Goal: Task Accomplishment & Management: Use online tool/utility

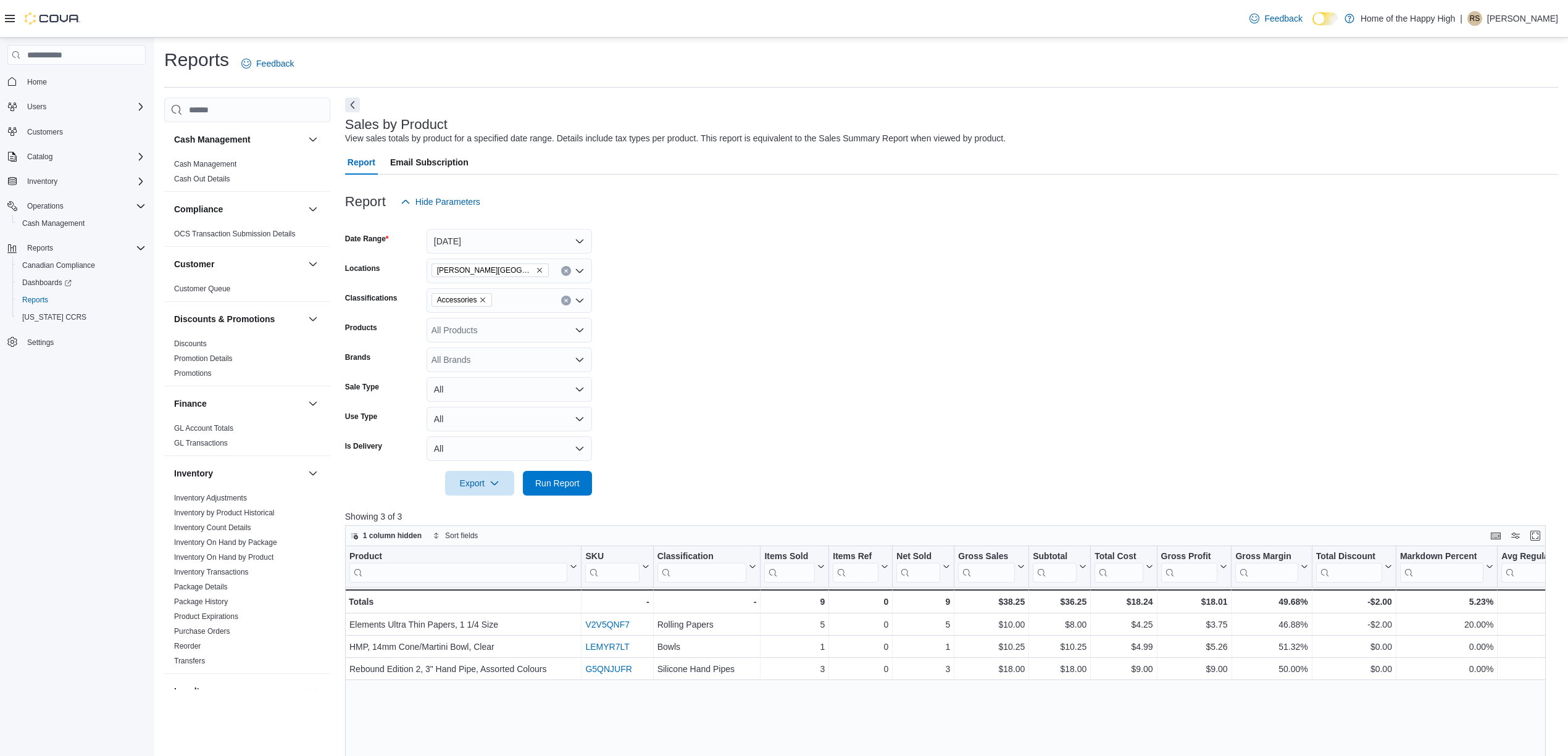
scroll to position [494, 0]
click at [205, 594] on link "Sales by Location" at bounding box center [203, 589] width 59 height 9
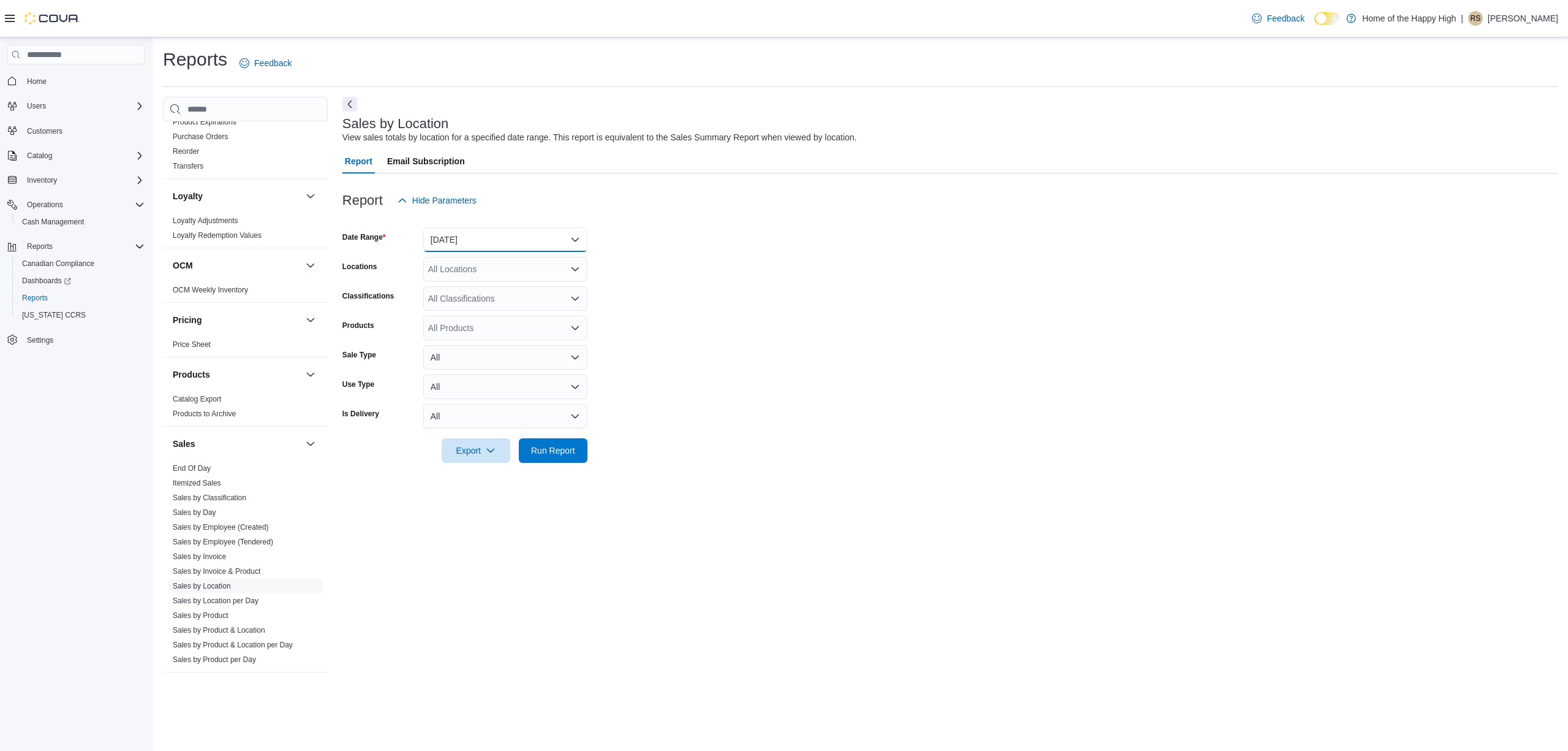
click at [478, 236] on button "[DATE]" at bounding box center [506, 239] width 164 height 25
click at [511, 289] on span "[DATE]" at bounding box center [512, 289] width 140 height 15
click at [532, 263] on div "All Locations" at bounding box center [506, 269] width 164 height 25
type input "****"
click at [508, 284] on span "[PERSON_NAME][GEOGRAPHIC_DATA] - Fire & Flower" at bounding box center [583, 290] width 218 height 12
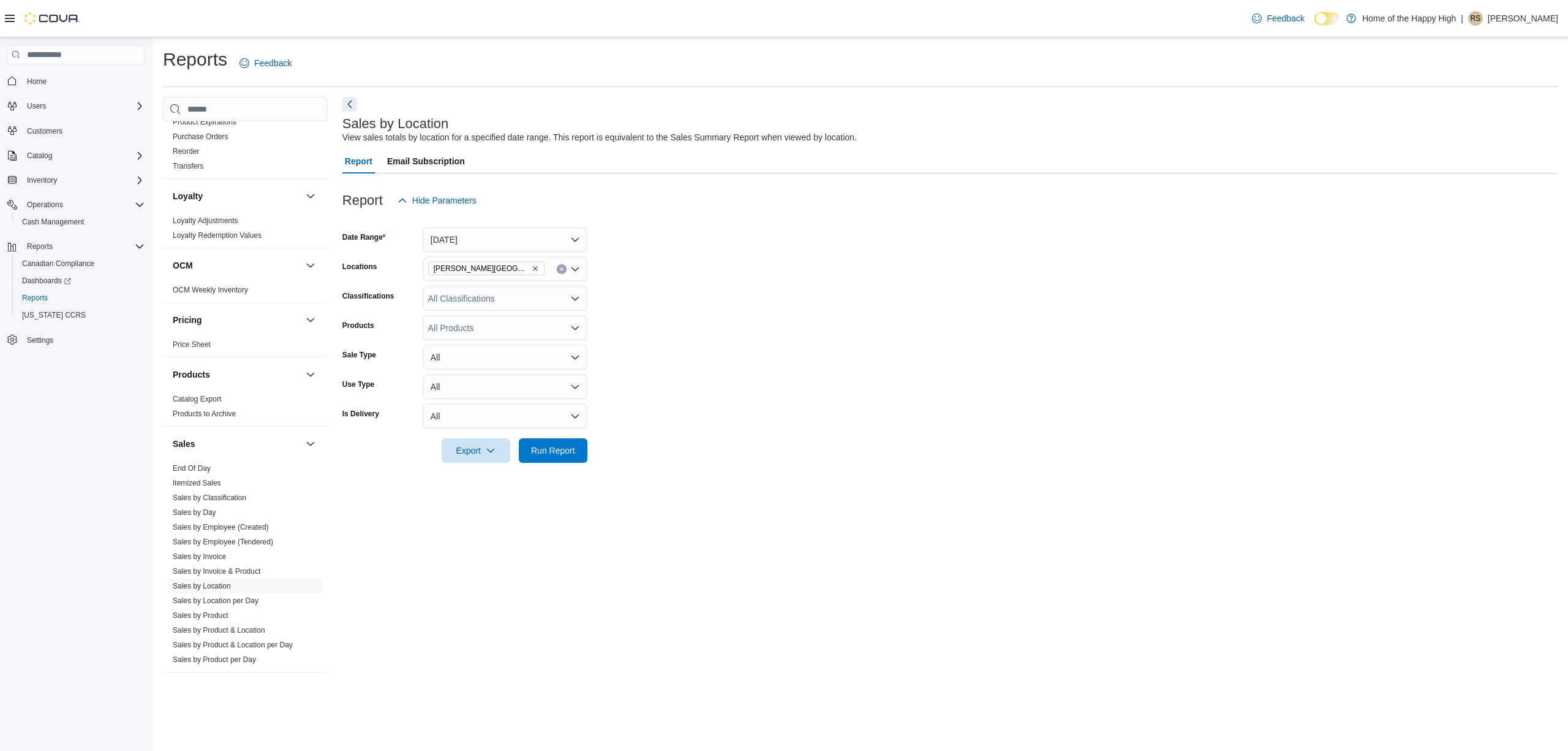
drag, startPoint x: 664, startPoint y: 327, endPoint x: 664, endPoint y: 345, distance: 18.0
click at [664, 331] on form "Date Range [DATE] Locations [GEOGRAPHIC_DATA][PERSON_NAME][GEOGRAPHIC_DATA] - F…" at bounding box center [950, 337] width 1216 height 250
click at [574, 456] on span "Run Report" at bounding box center [553, 450] width 54 height 25
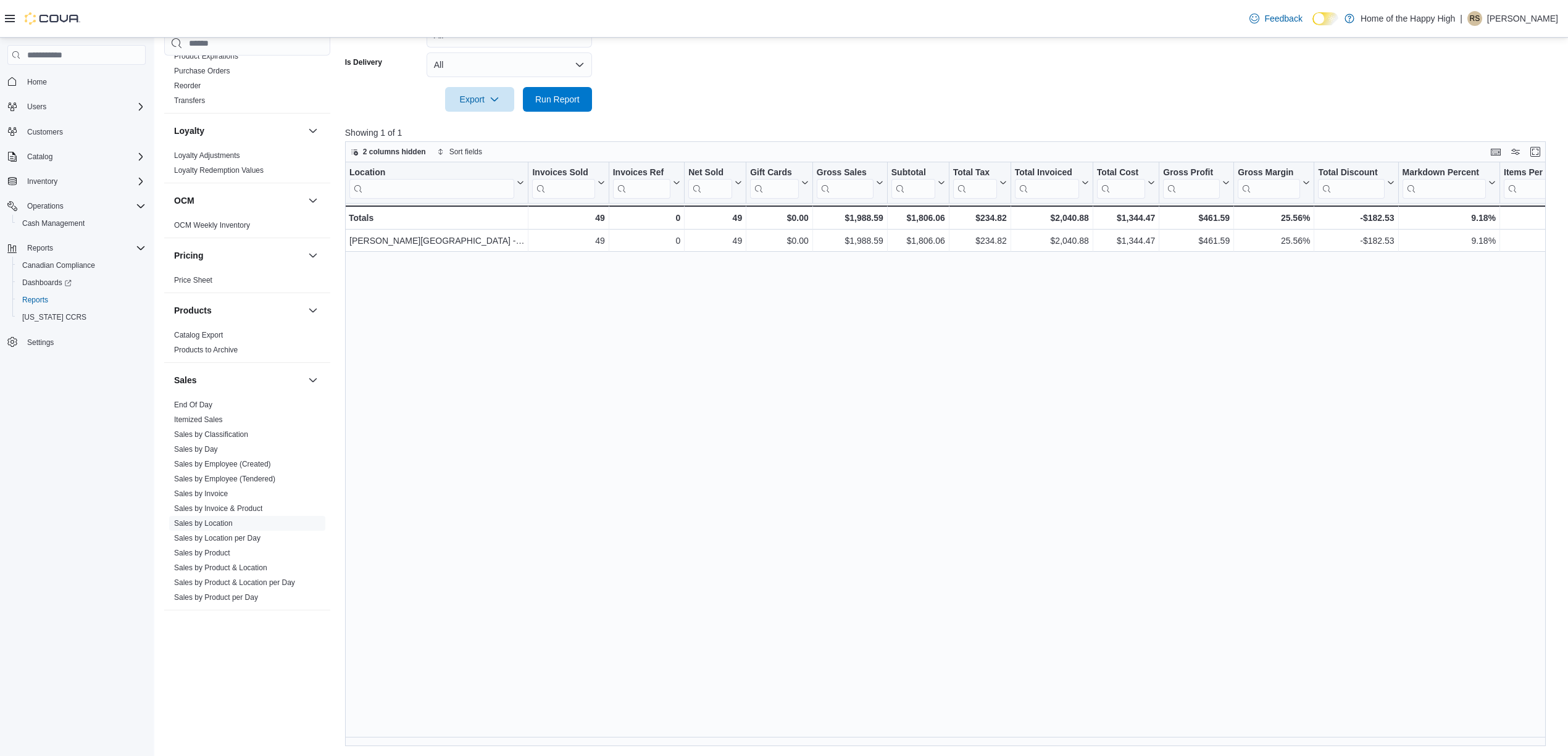
scroll to position [0, 823]
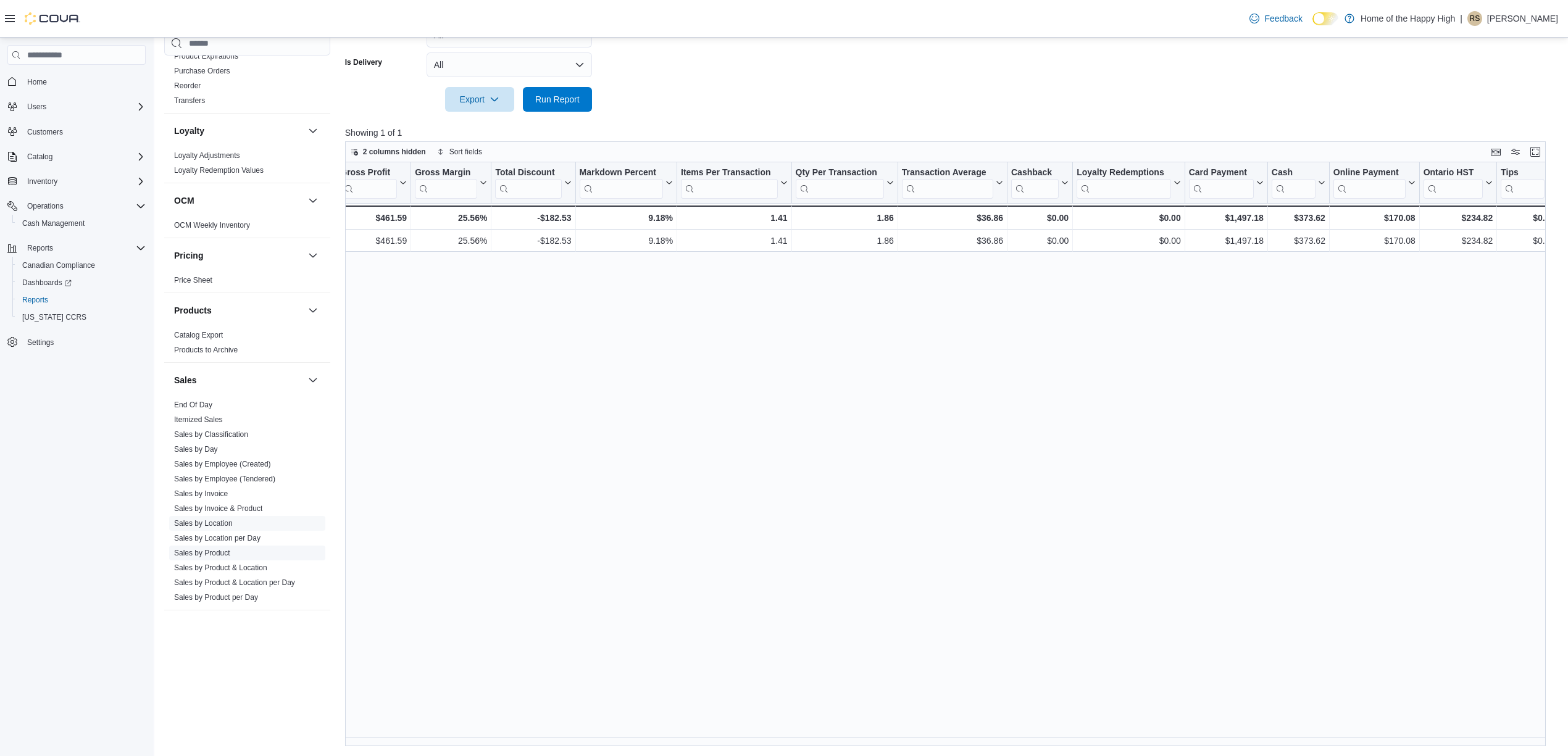
click at [213, 556] on link "Sales by Product" at bounding box center [202, 552] width 56 height 9
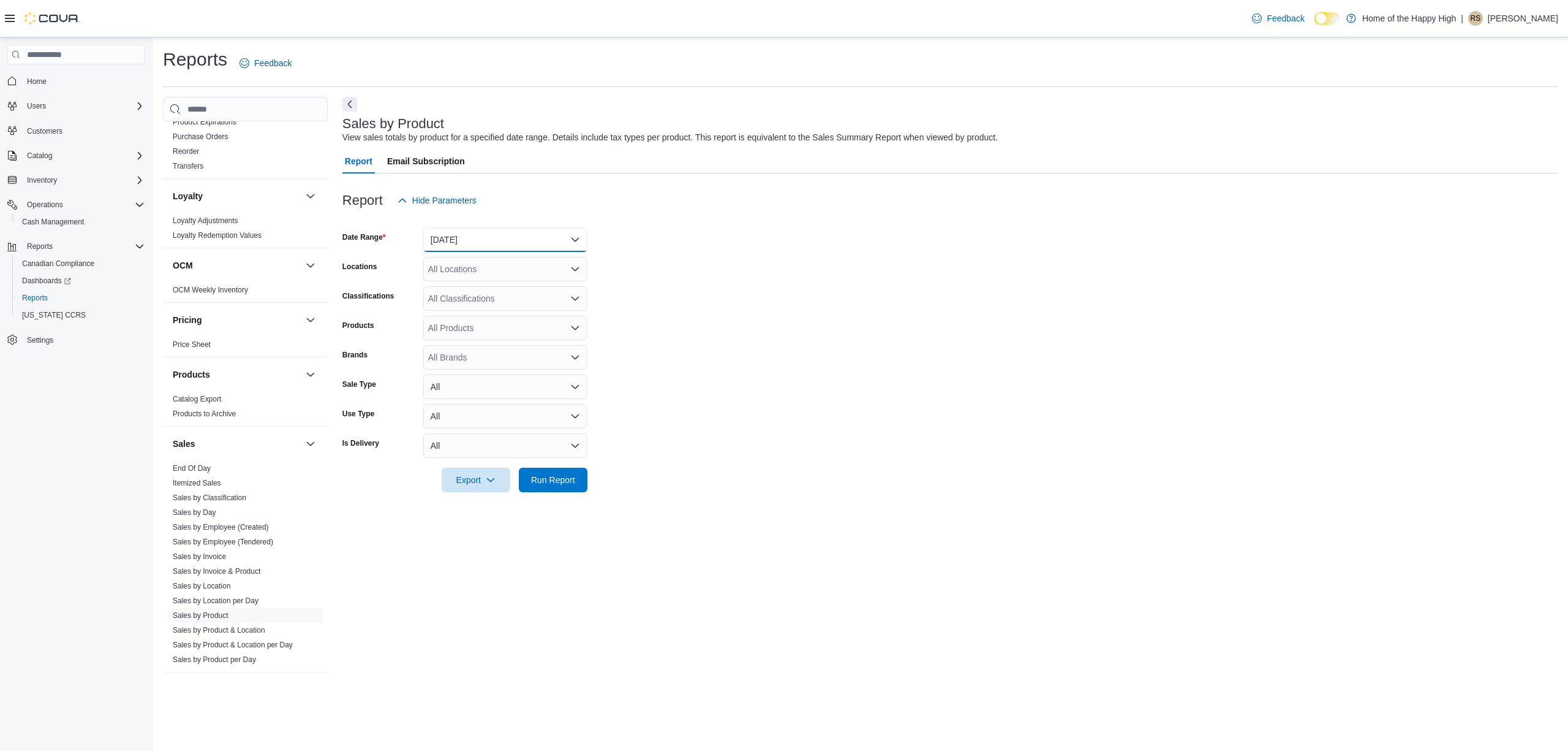
click at [485, 243] on button "[DATE]" at bounding box center [506, 239] width 164 height 25
click at [490, 285] on span "[DATE]" at bounding box center [512, 289] width 140 height 15
click at [492, 275] on div "All Locations" at bounding box center [506, 269] width 164 height 25
type input "****"
click at [496, 290] on span "[PERSON_NAME][GEOGRAPHIC_DATA] - Fire & Flower" at bounding box center [583, 290] width 218 height 12
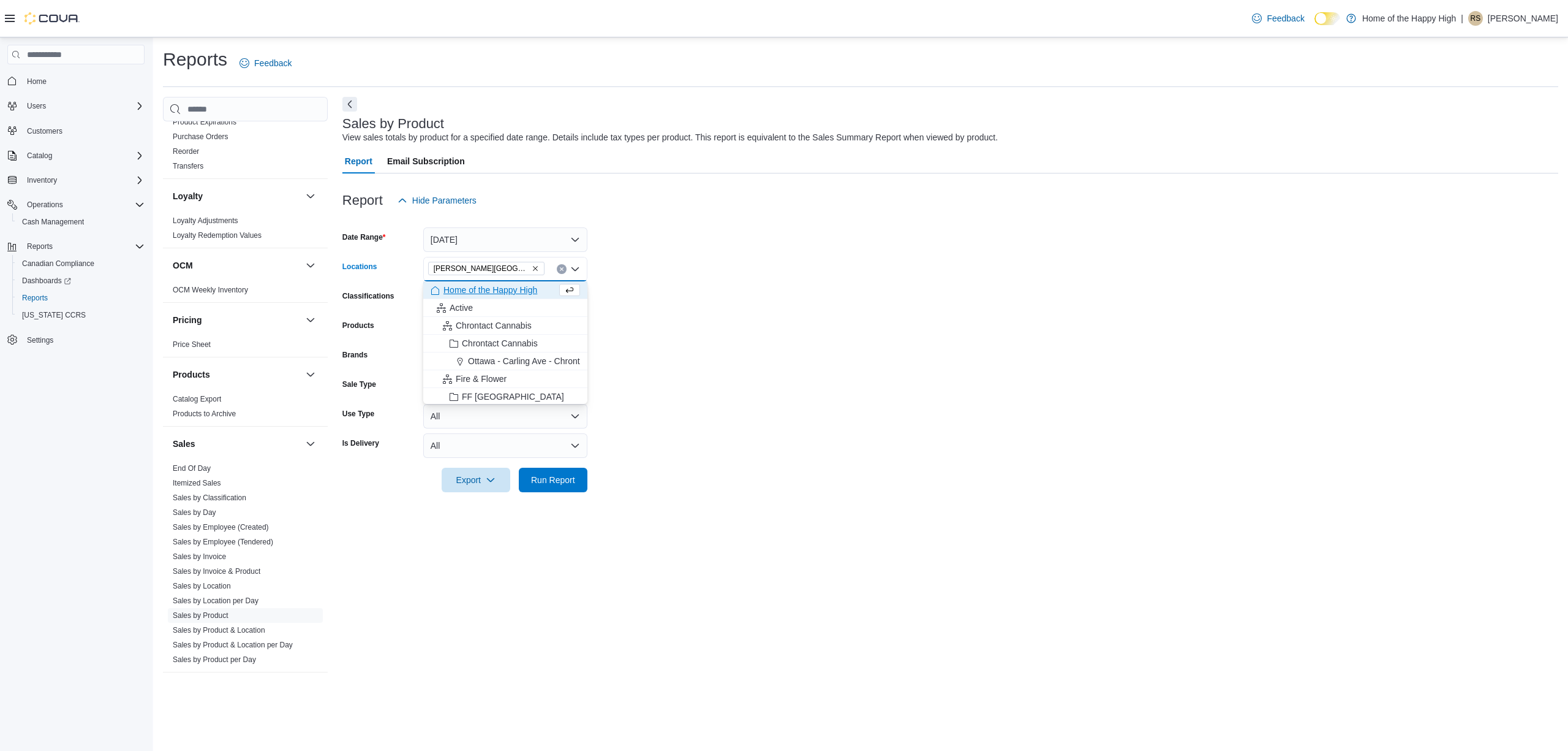
drag, startPoint x: 634, startPoint y: 349, endPoint x: 609, endPoint y: 442, distance: 96.3
click at [634, 353] on form "Date Range [DATE] Locations [GEOGRAPHIC_DATA][PERSON_NAME][GEOGRAPHIC_DATA] - F…" at bounding box center [950, 352] width 1216 height 279
click at [559, 474] on span "Run Report" at bounding box center [553, 479] width 44 height 12
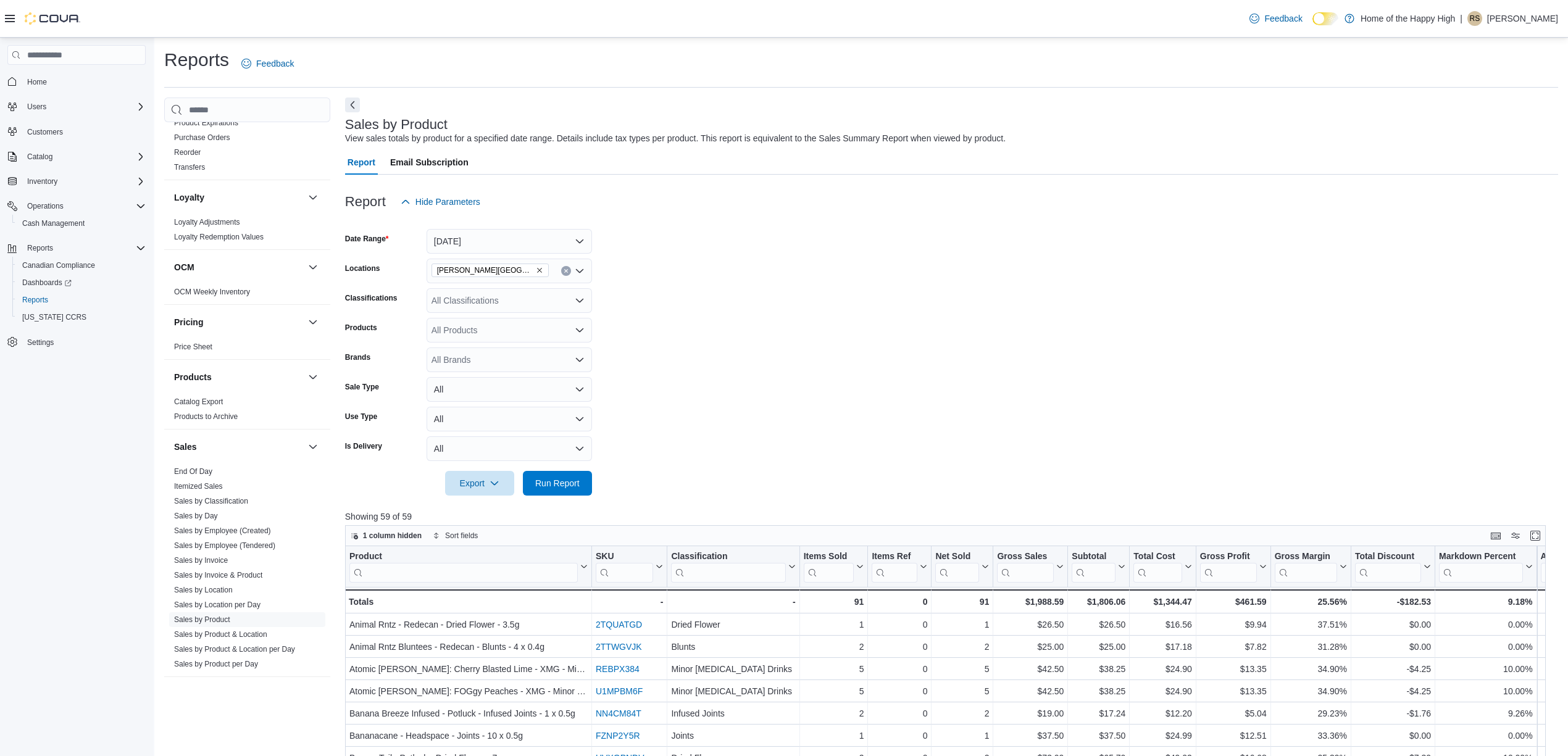
click at [537, 299] on div "All Classifications" at bounding box center [509, 300] width 166 height 25
type input "***"
click at [550, 318] on div "Accessories" at bounding box center [509, 322] width 151 height 12
drag, startPoint x: 694, startPoint y: 367, endPoint x: 585, endPoint y: 461, distance: 143.9
click at [692, 369] on form "Date Range [DATE] Locations [GEOGRAPHIC_DATA][PERSON_NAME][GEOGRAPHIC_DATA] - F…" at bounding box center [952, 354] width 1213 height 281
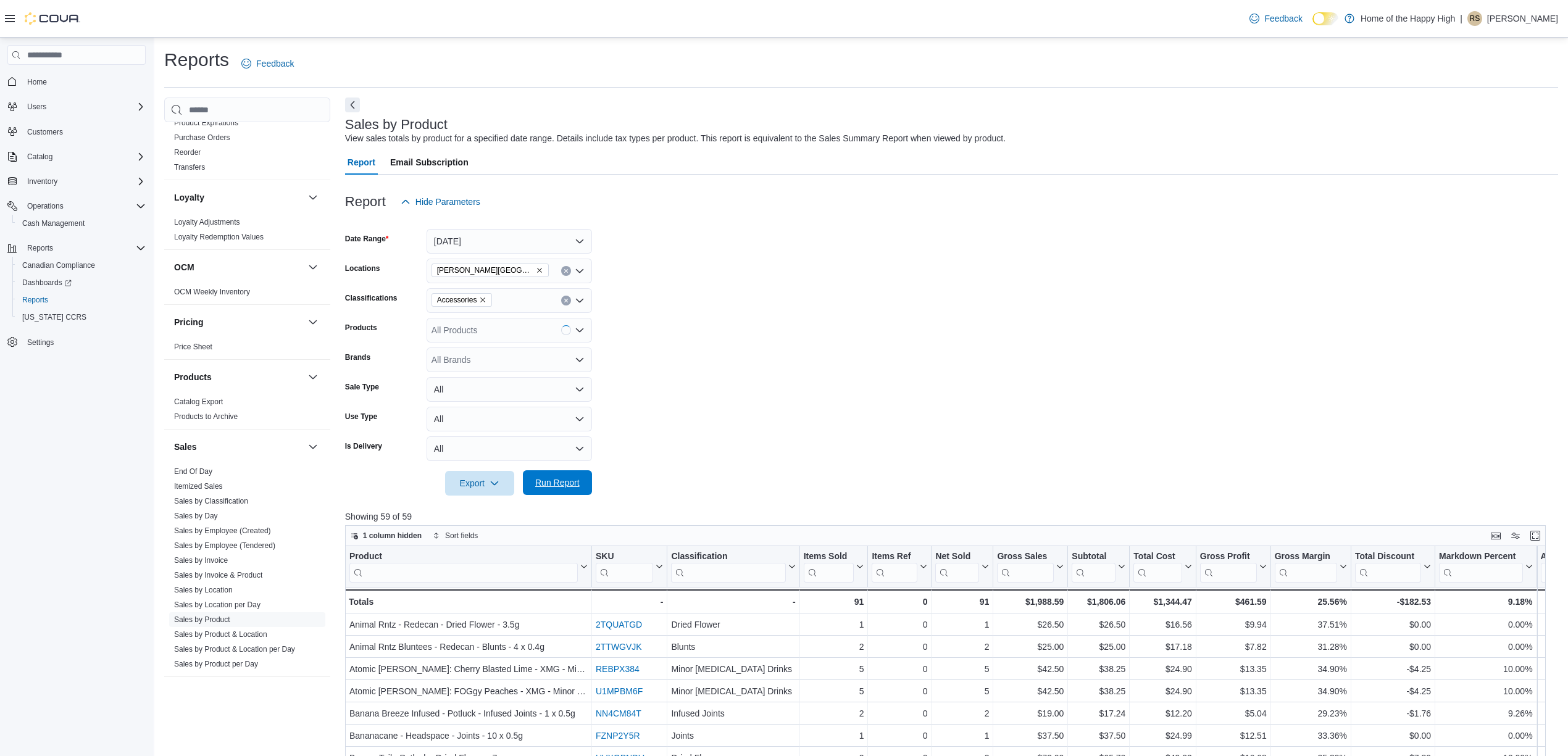
click at [564, 490] on span "Run Report" at bounding box center [557, 482] width 55 height 25
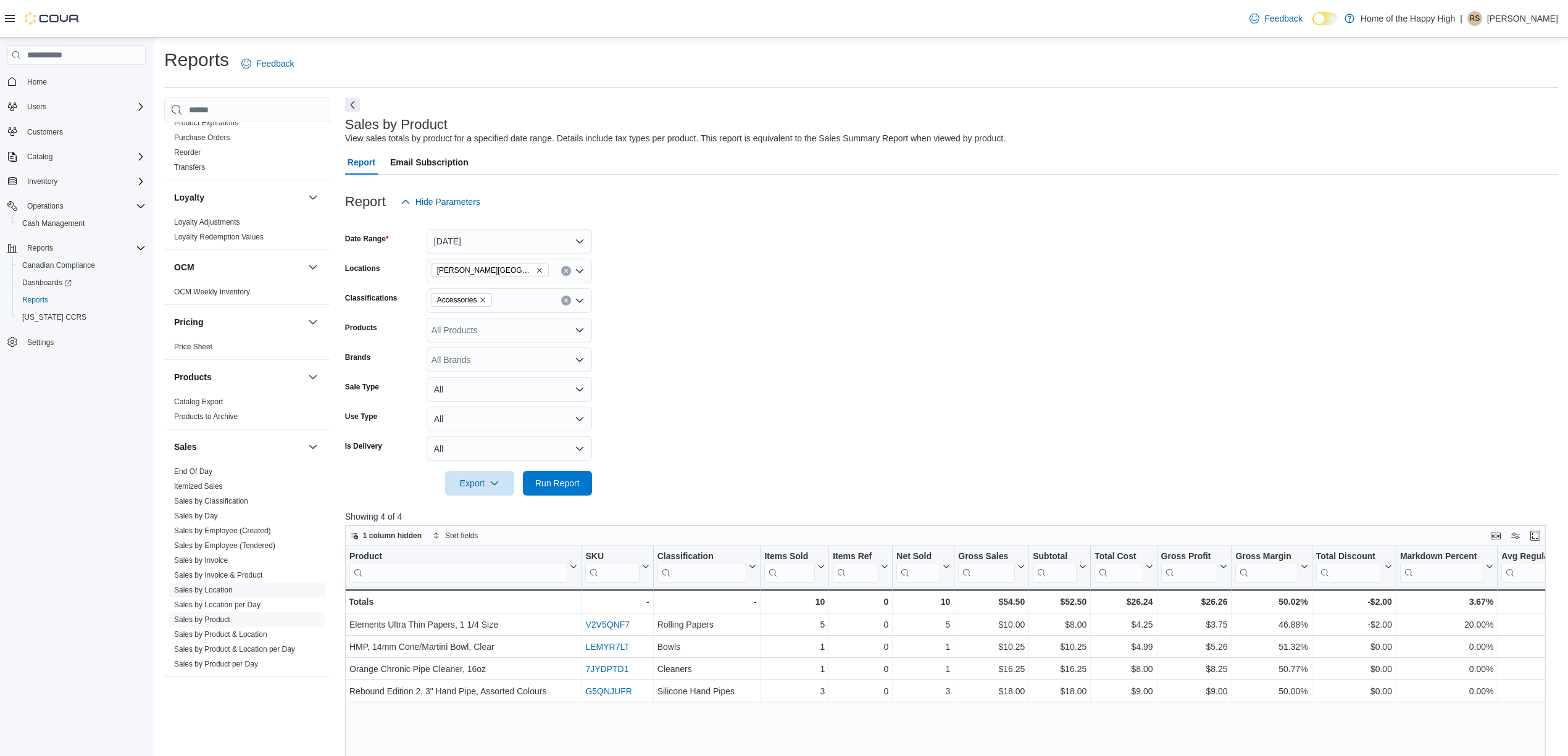
click at [219, 591] on link "Sales by Location" at bounding box center [203, 589] width 59 height 9
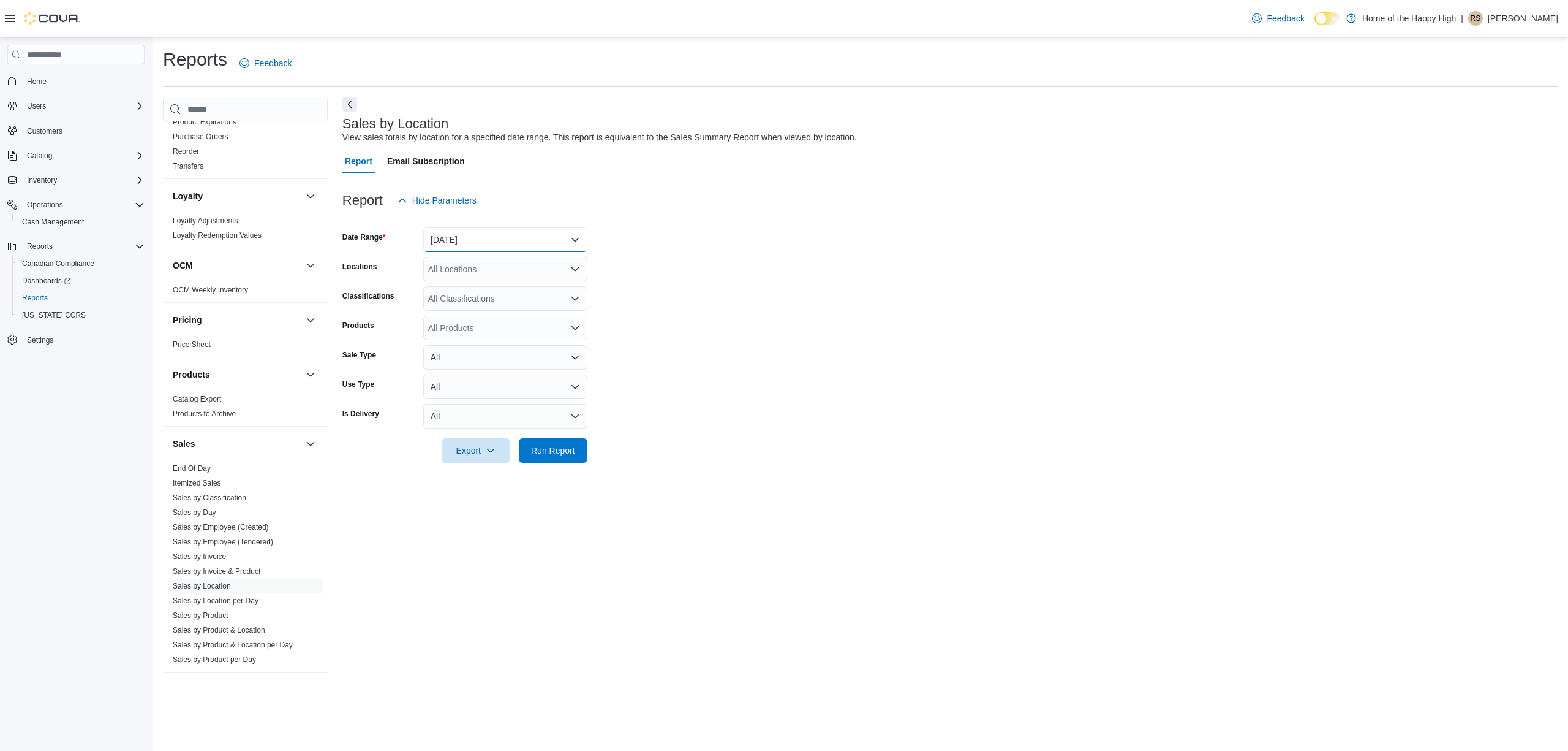
click at [461, 244] on button "[DATE]" at bounding box center [506, 239] width 164 height 25
click at [483, 293] on span "[DATE]" at bounding box center [512, 289] width 140 height 15
click at [496, 267] on div "All Locations" at bounding box center [506, 269] width 164 height 25
type input "****"
click at [508, 297] on button "[PERSON_NAME][GEOGRAPHIC_DATA] - Fire & Flower" at bounding box center [506, 290] width 164 height 18
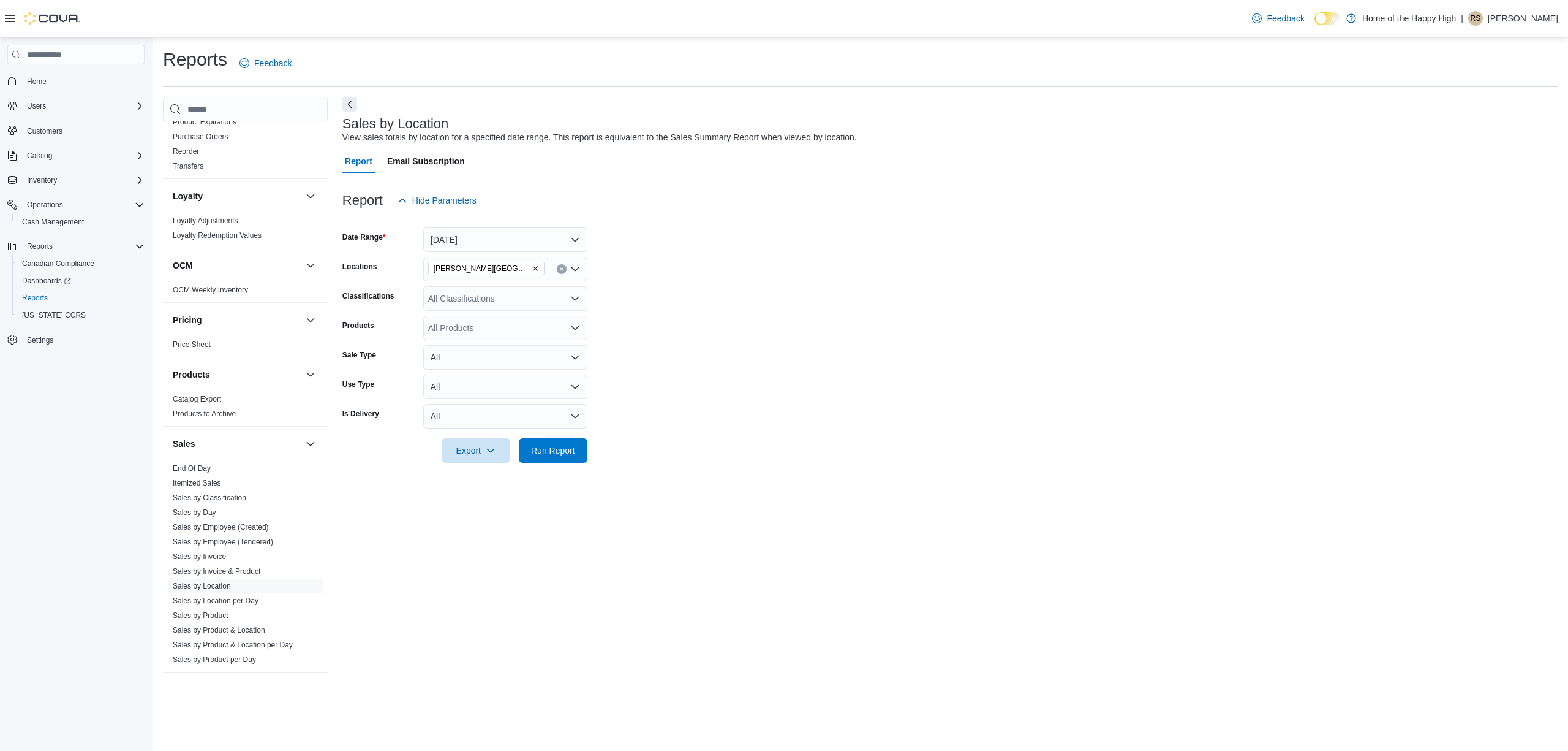
click at [716, 369] on form "Date Range [DATE] Locations [GEOGRAPHIC_DATA][PERSON_NAME][GEOGRAPHIC_DATA] - F…" at bounding box center [950, 337] width 1216 height 250
click at [568, 437] on div at bounding box center [950, 433] width 1216 height 10
click at [572, 445] on span "Run Report" at bounding box center [553, 450] width 44 height 12
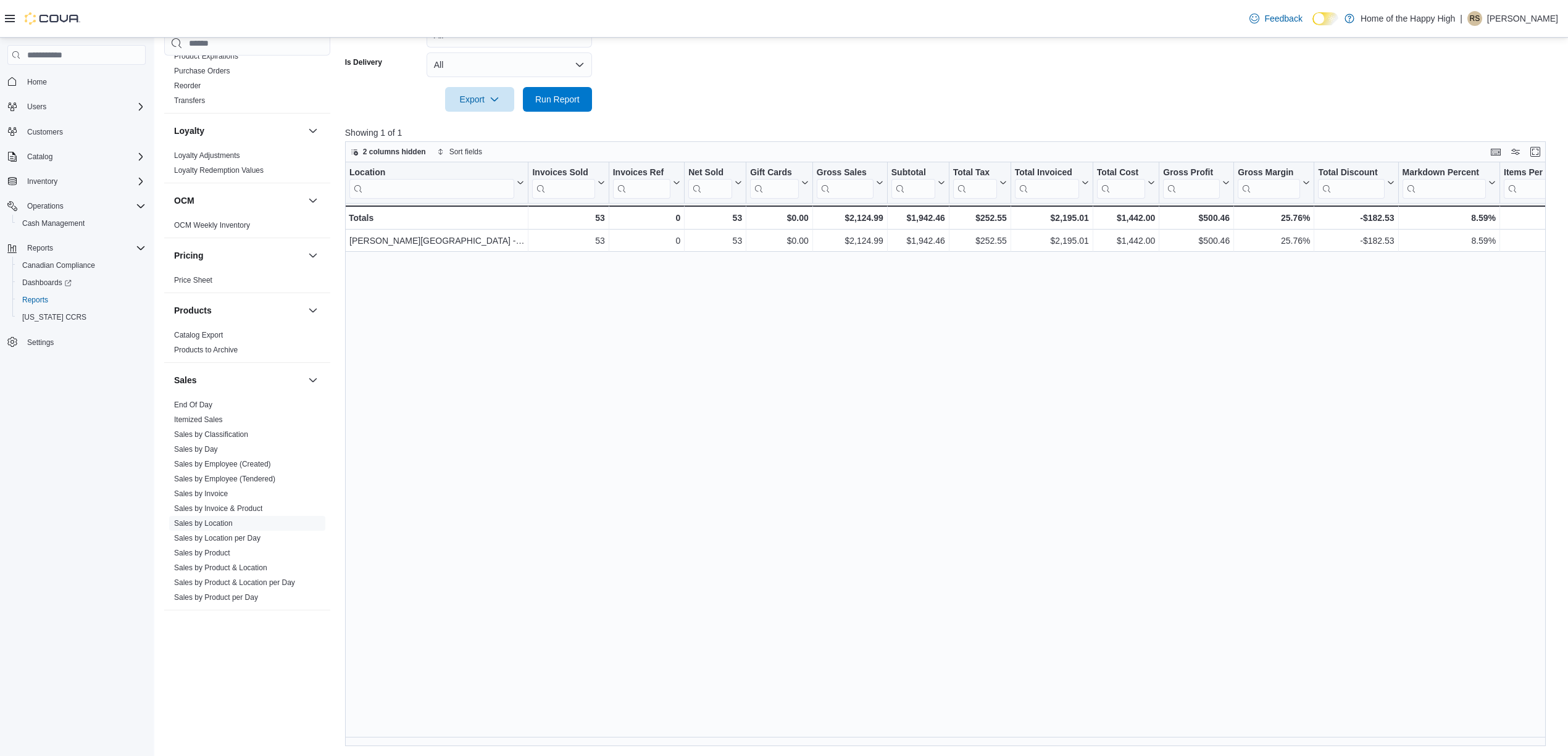
scroll to position [0, 823]
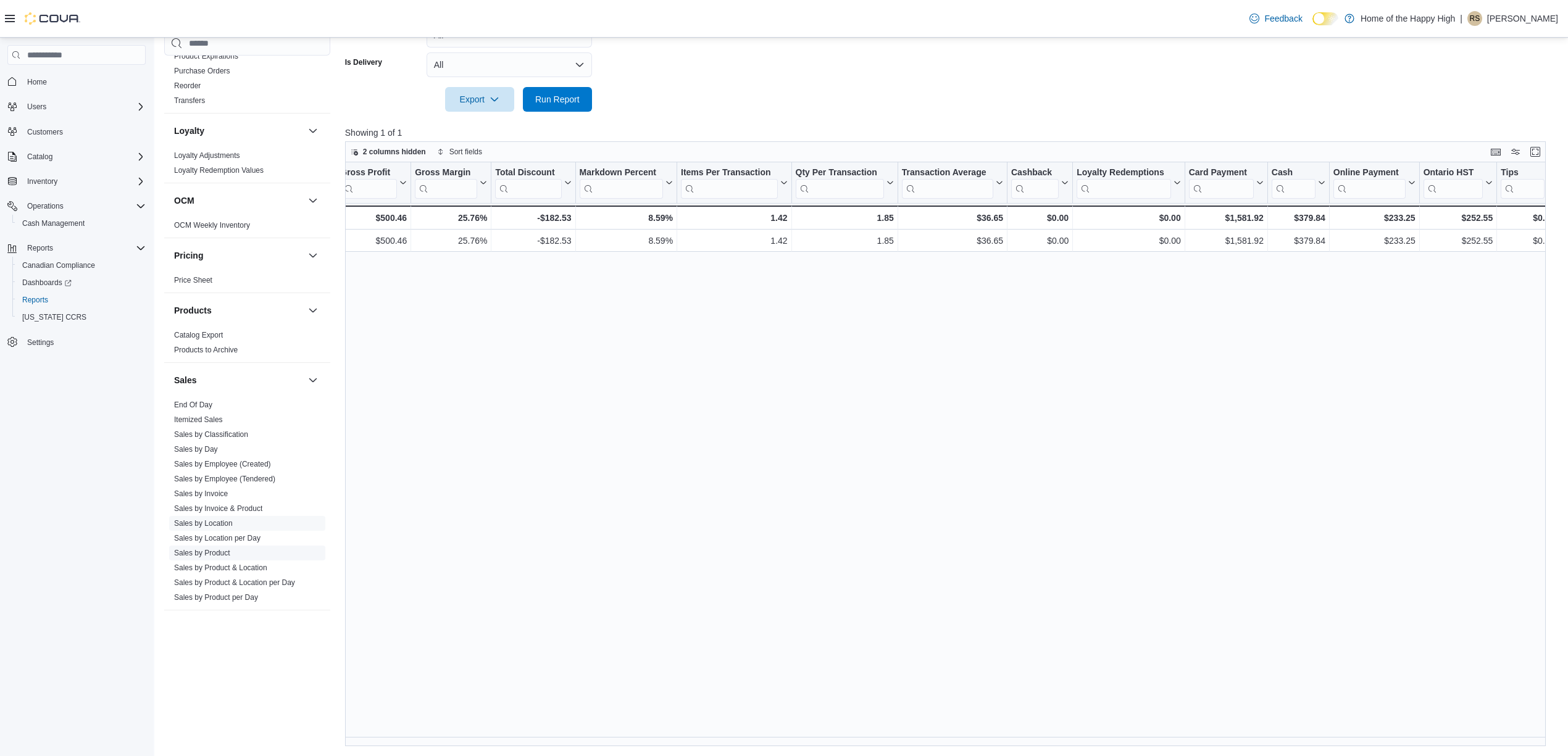
click at [188, 554] on link "Sales by Product" at bounding box center [202, 552] width 56 height 9
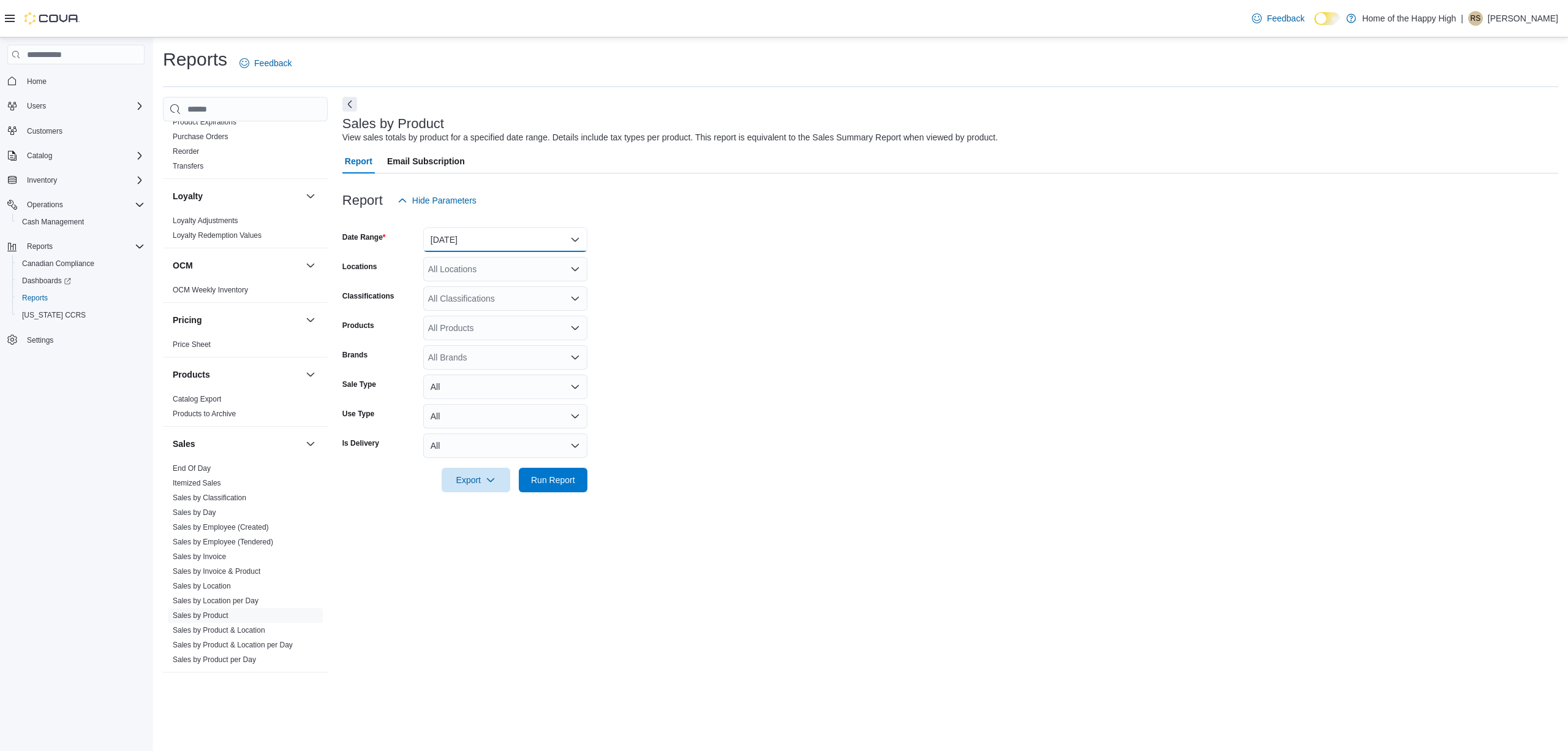
click at [528, 251] on button "[DATE]" at bounding box center [506, 239] width 164 height 25
click at [508, 287] on span "[DATE]" at bounding box center [512, 289] width 140 height 15
click at [532, 261] on div "All Locations" at bounding box center [506, 269] width 164 height 25
type input "****"
click at [534, 285] on span "[PERSON_NAME][GEOGRAPHIC_DATA] - Fire & Flower" at bounding box center [583, 290] width 218 height 12
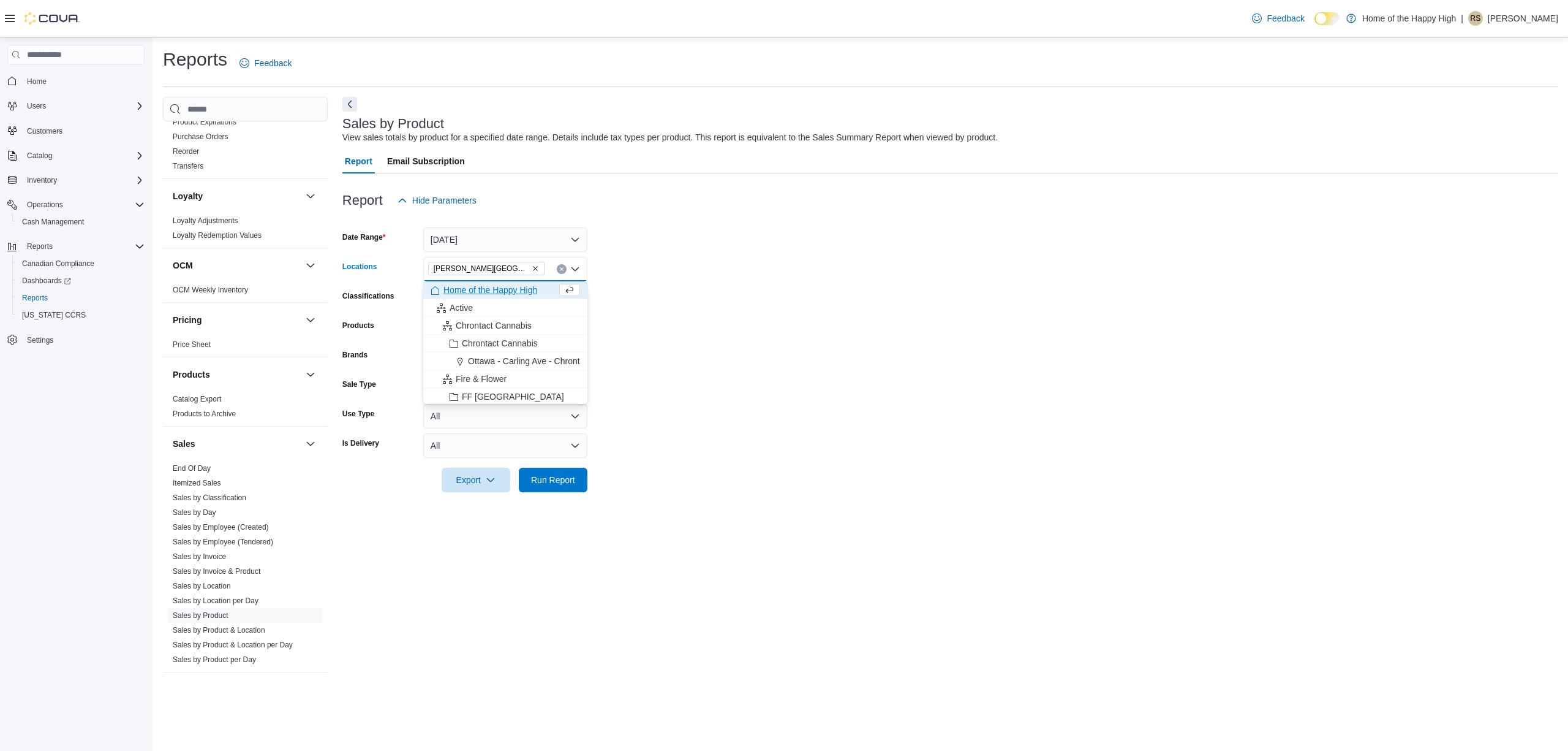
click at [871, 361] on form "Date Range [DATE] Locations [GEOGRAPHIC_DATA][PERSON_NAME][GEOGRAPHIC_DATA] - F…" at bounding box center [950, 352] width 1216 height 279
click at [562, 476] on span "Run Report" at bounding box center [553, 479] width 44 height 12
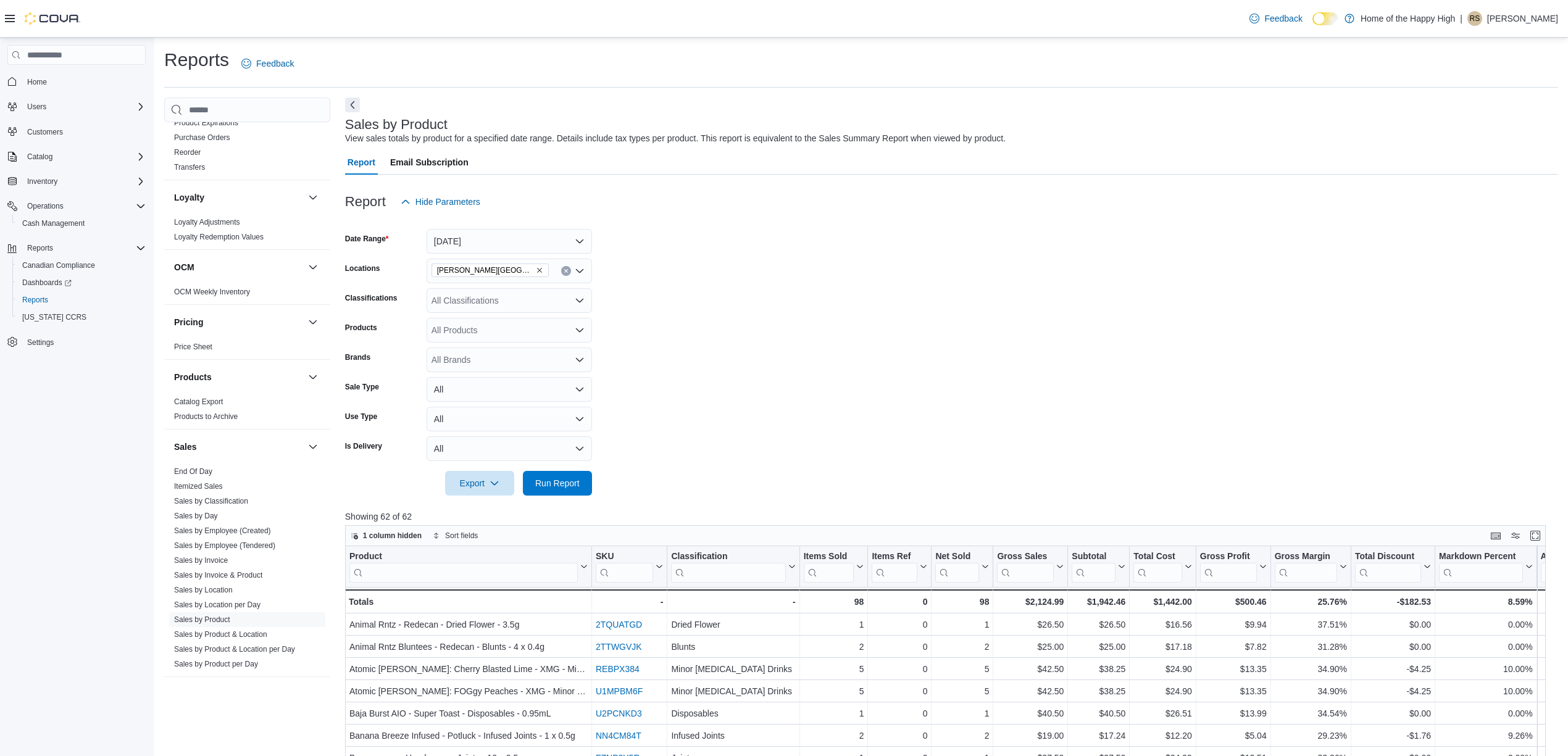
click at [529, 306] on div "All Classifications" at bounding box center [509, 300] width 166 height 25
type input "***"
click at [546, 317] on div "Accessories" at bounding box center [509, 322] width 151 height 12
click at [729, 429] on form "Date Range [DATE] Locations [GEOGRAPHIC_DATA][PERSON_NAME][GEOGRAPHIC_DATA] - F…" at bounding box center [952, 354] width 1213 height 281
click at [563, 491] on span "Run Report" at bounding box center [557, 482] width 55 height 25
